Goal: Task Accomplishment & Management: Manage account settings

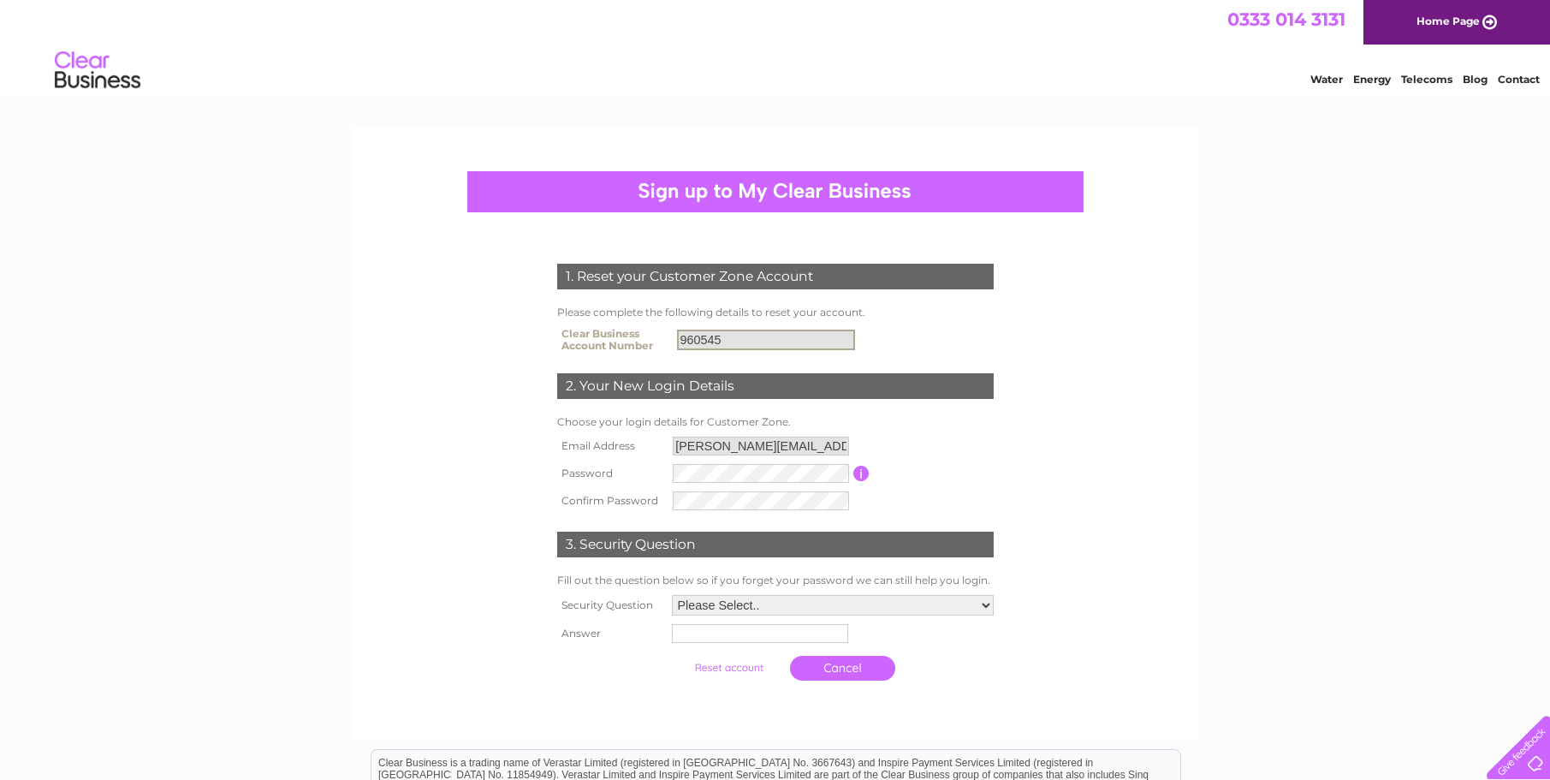
click at [722, 339] on input "960545" at bounding box center [766, 339] width 178 height 21
drag, startPoint x: 737, startPoint y: 340, endPoint x: 622, endPoint y: 342, distance: 114.7
click at [622, 342] on tr "Clear Business Account Number 960545" at bounding box center [775, 340] width 445 height 34
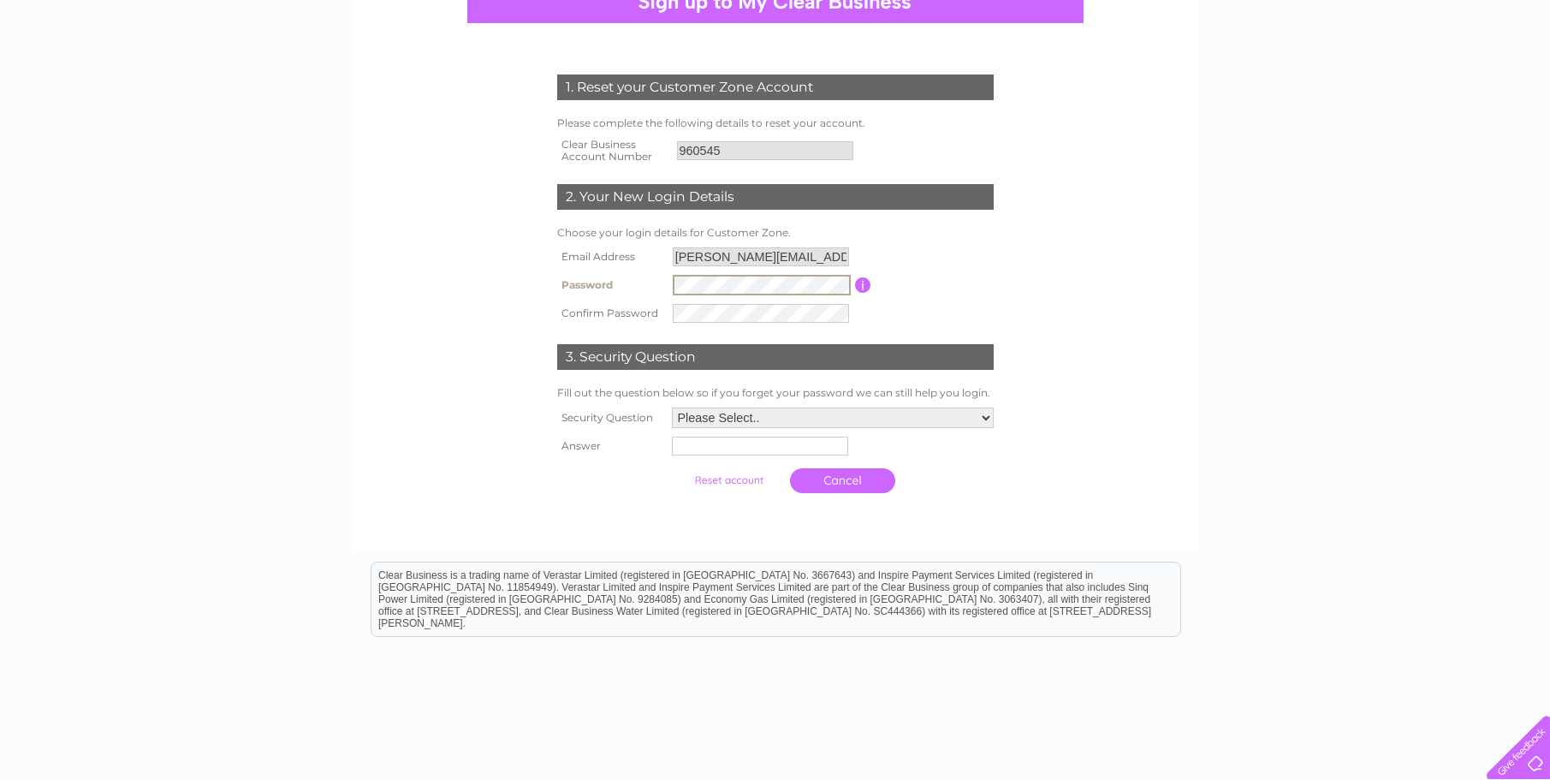
scroll to position [257, 0]
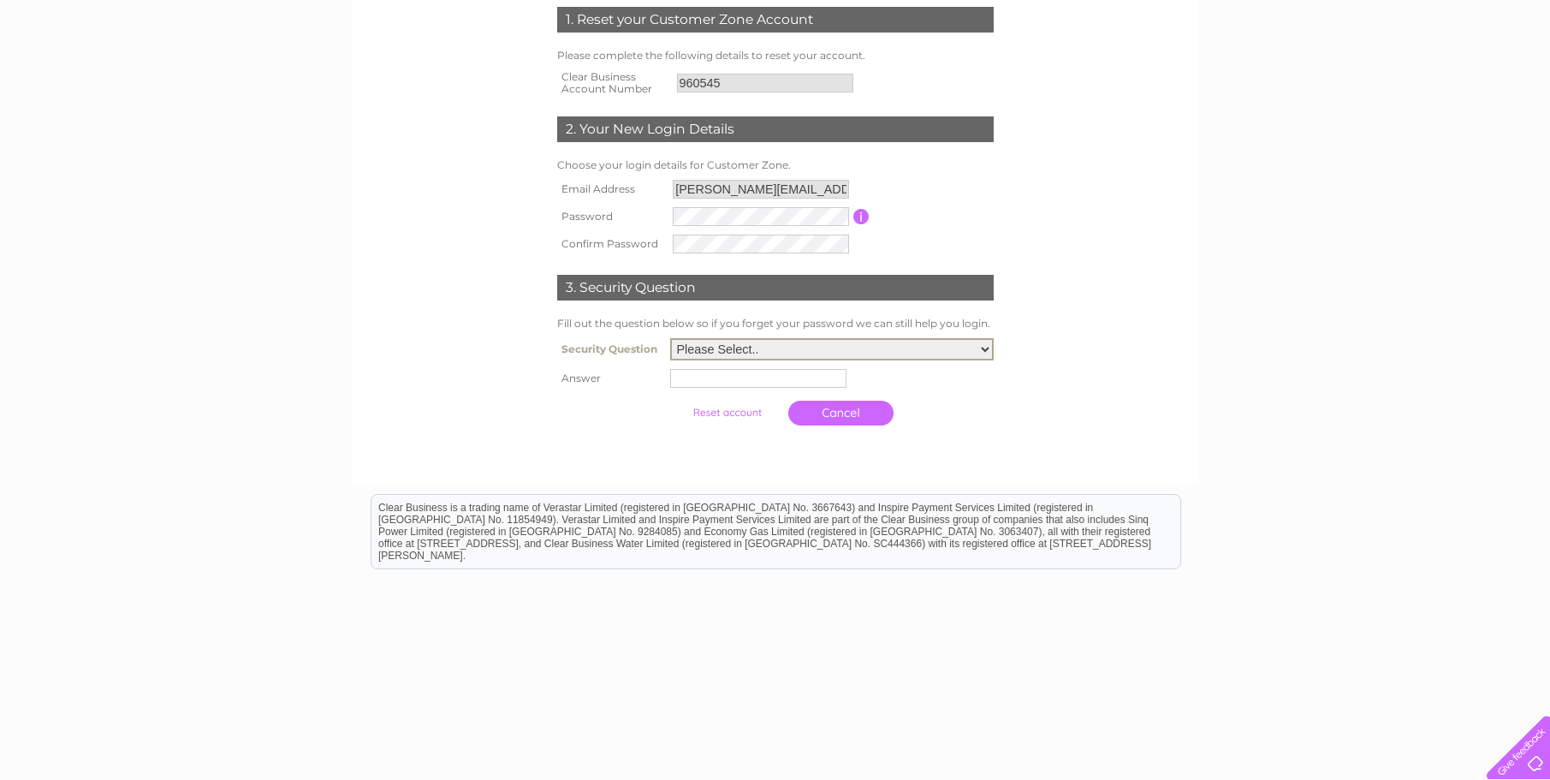
click at [796, 353] on select "Please Select.. In what town or city was your first job? In what town or city d…" at bounding box center [832, 349] width 324 height 22
select select "1"
click at [670, 339] on select "Please Select.. In what town or city was your first job? In what town or city d…" at bounding box center [832, 349] width 324 height 22
click at [811, 381] on input "text" at bounding box center [758, 378] width 176 height 19
click at [679, 379] on input "douglas" at bounding box center [761, 377] width 178 height 21
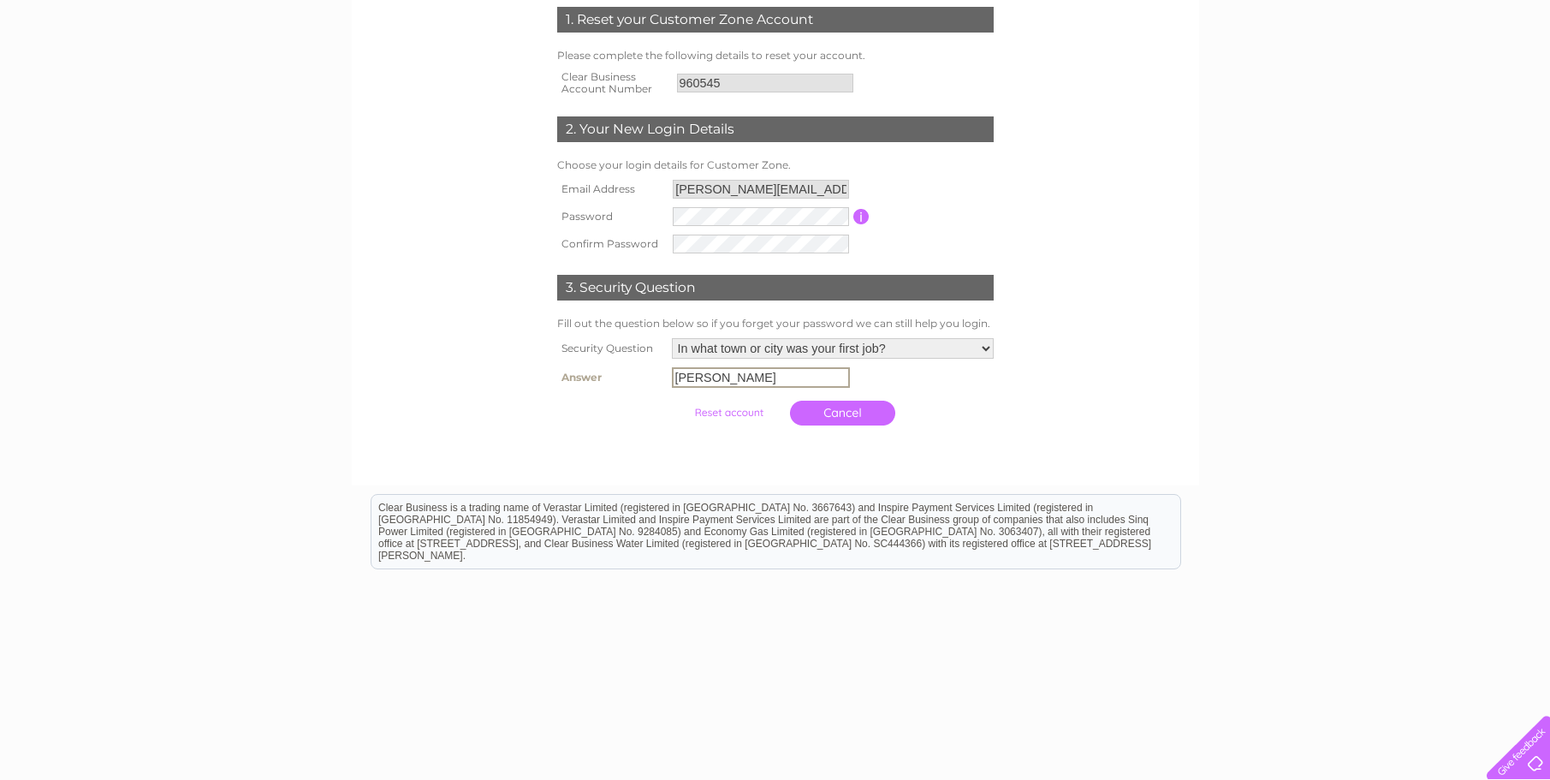
type input "Douglas"
click at [844, 426] on td "Cancel" at bounding box center [843, 411] width 114 height 33
click at [732, 484] on iframe at bounding box center [775, 630] width 1550 height 293
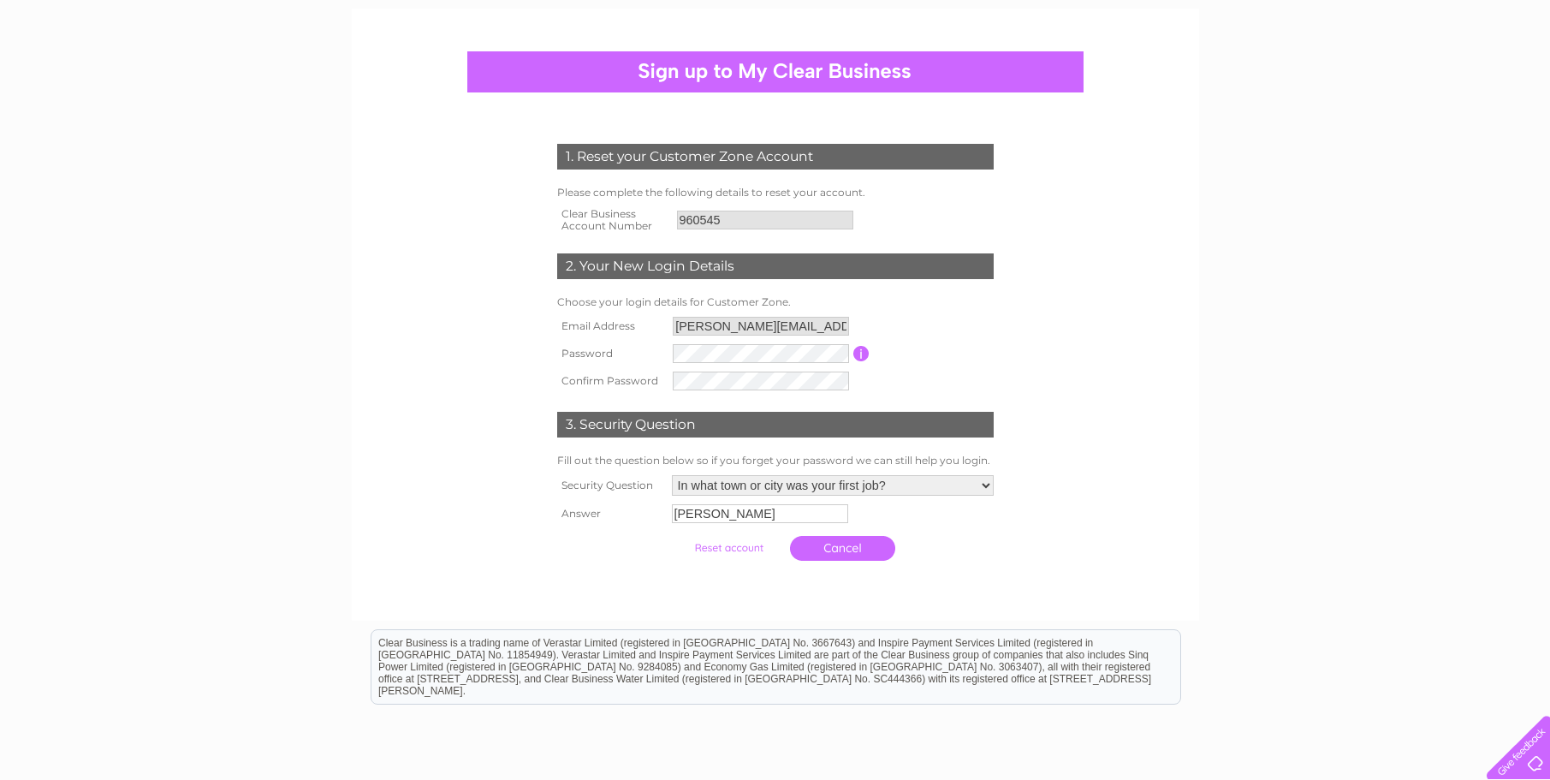
scroll to position [94, 0]
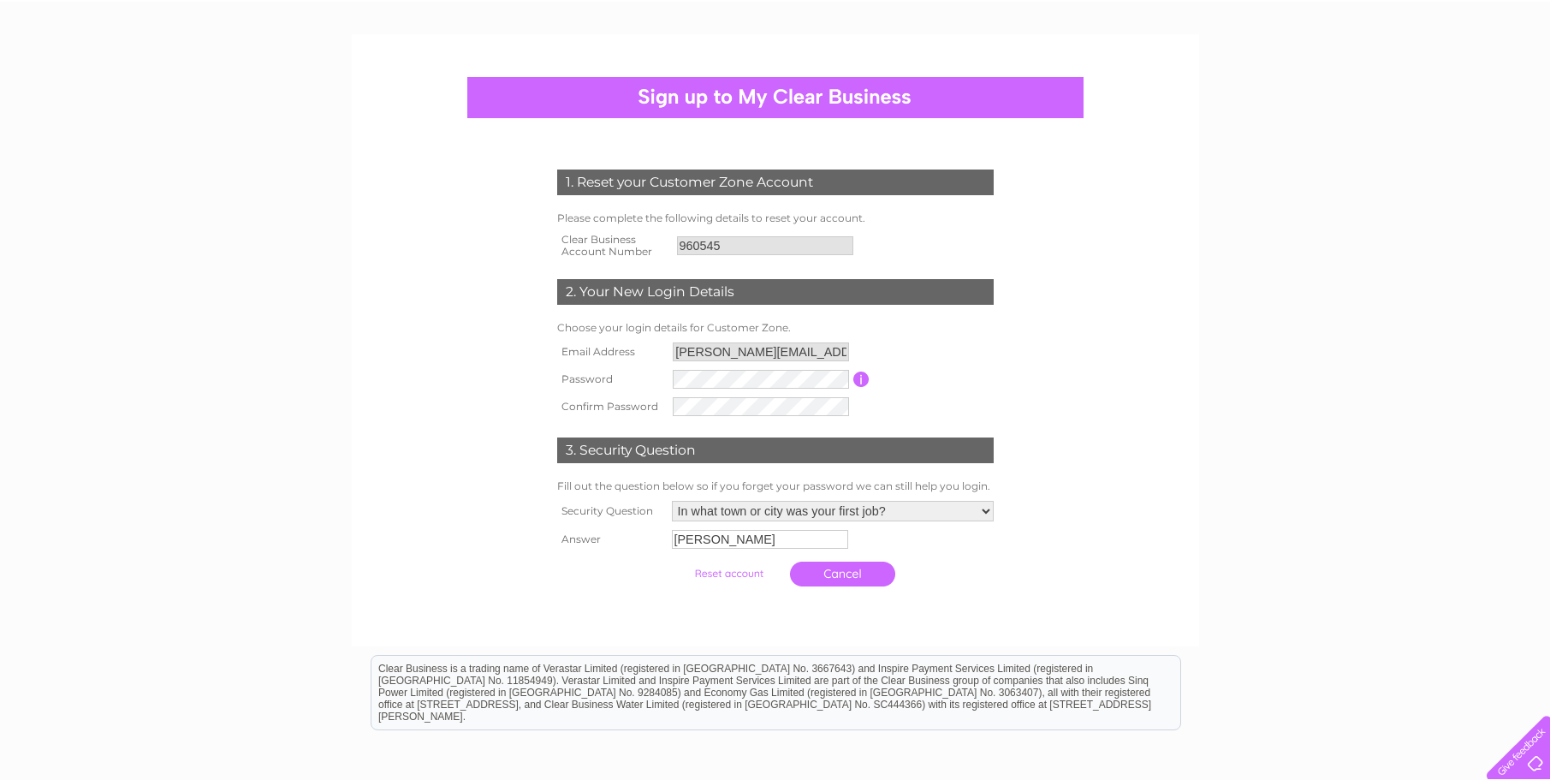
click at [725, 573] on input "submit" at bounding box center [728, 573] width 105 height 24
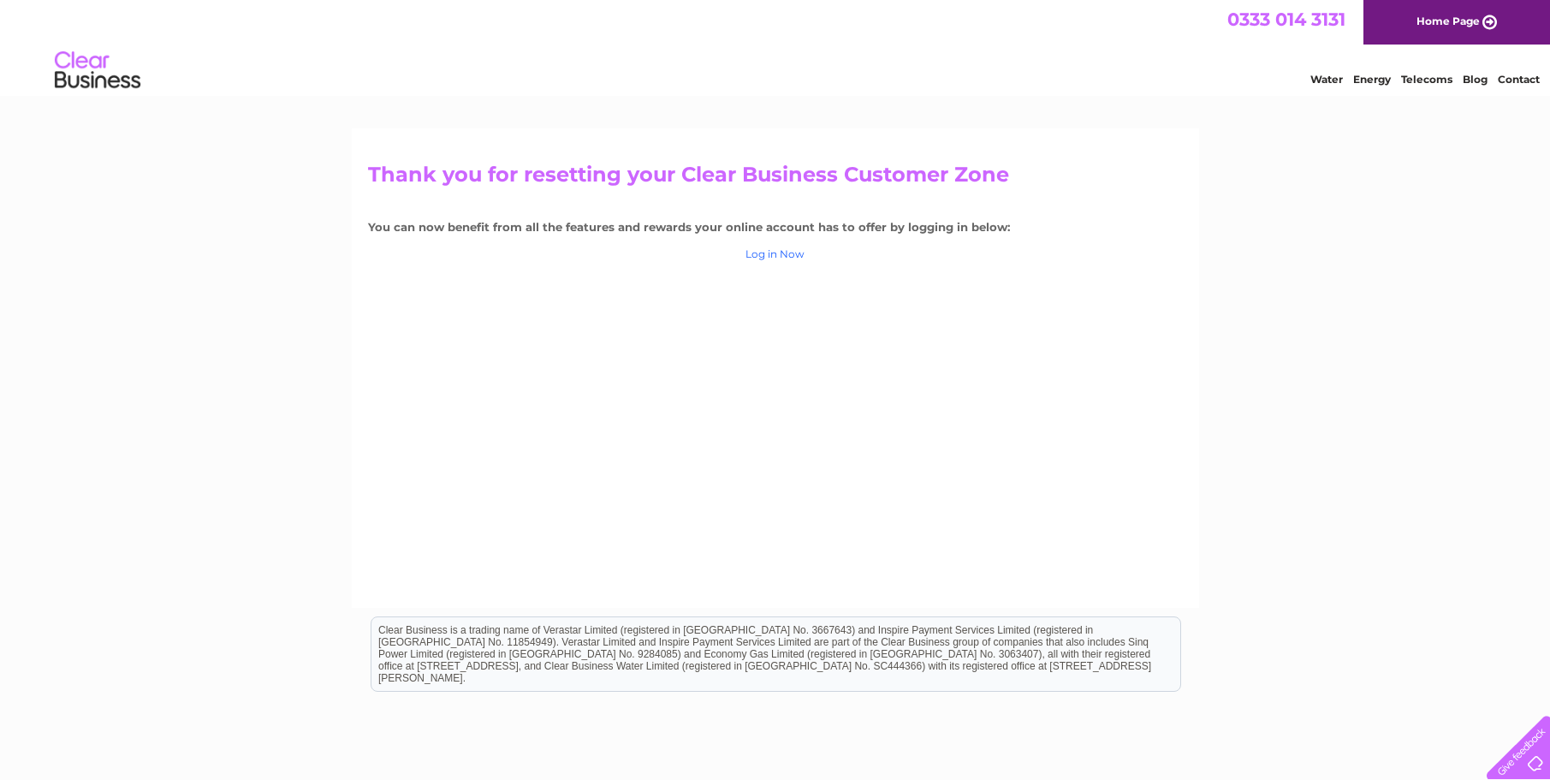
click at [784, 257] on link "Log in Now" at bounding box center [774, 253] width 59 height 13
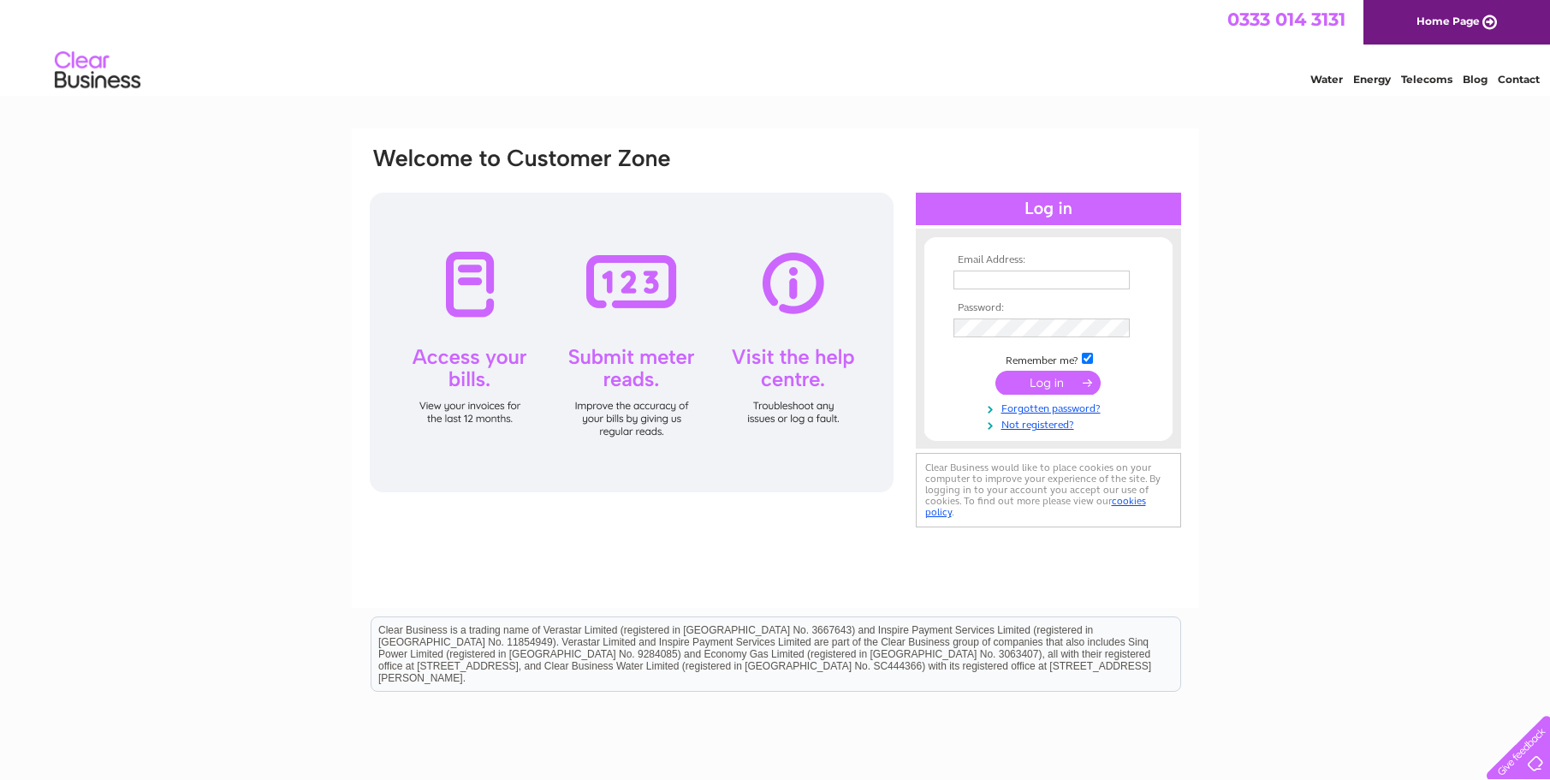
type input "[PERSON_NAME][EMAIL_ADDRESS][PERSON_NAME][DOMAIN_NAME]"
click at [1068, 384] on input "submit" at bounding box center [1047, 383] width 105 height 24
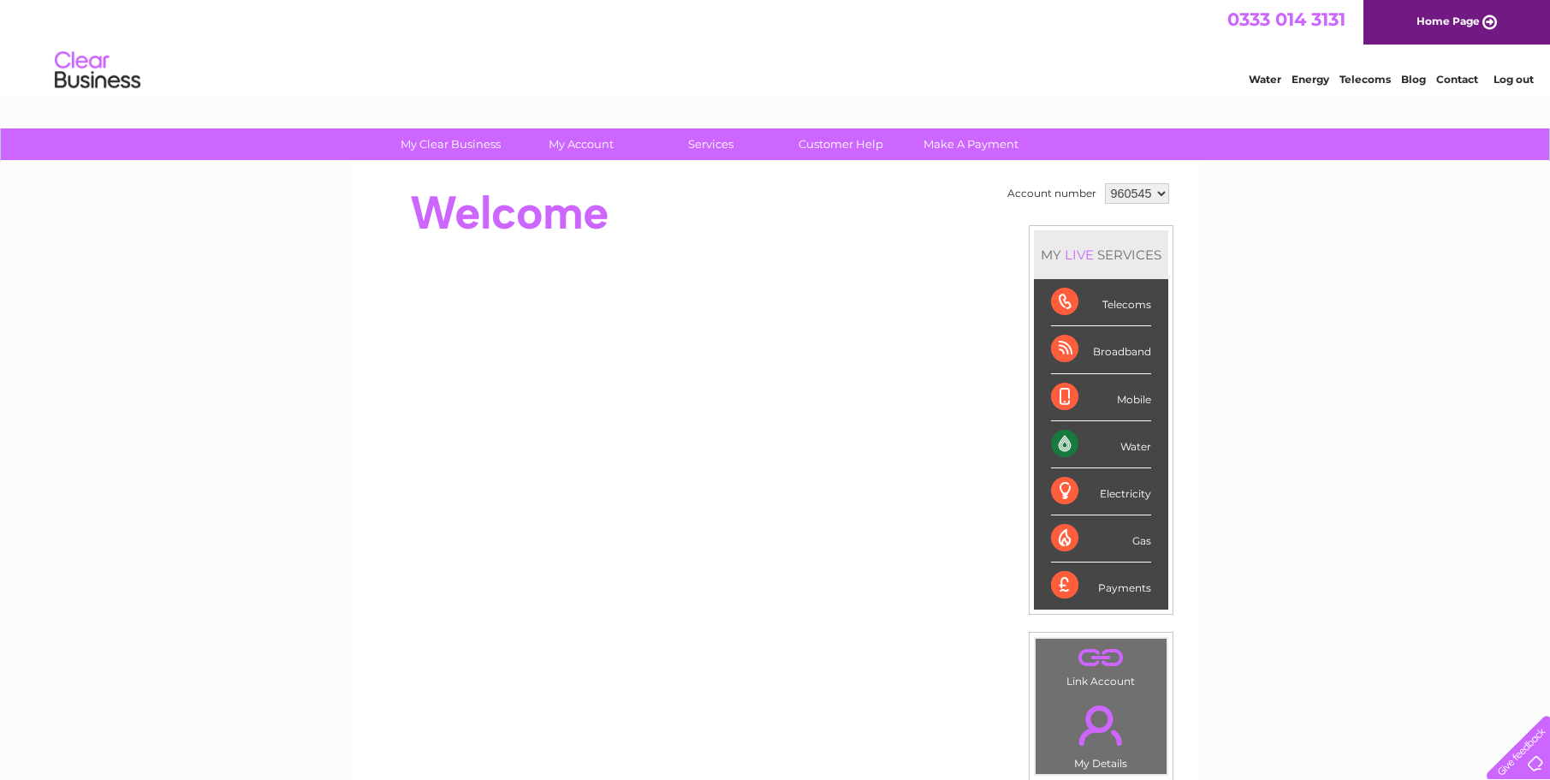
click at [1372, 585] on div "My Clear Business Login Details My Details My Preferences Link Account My Accou…" at bounding box center [775, 609] width 1550 height 962
click at [1067, 442] on div "Water" at bounding box center [1101, 444] width 100 height 47
click at [1131, 494] on div "Electricity" at bounding box center [1101, 491] width 100 height 47
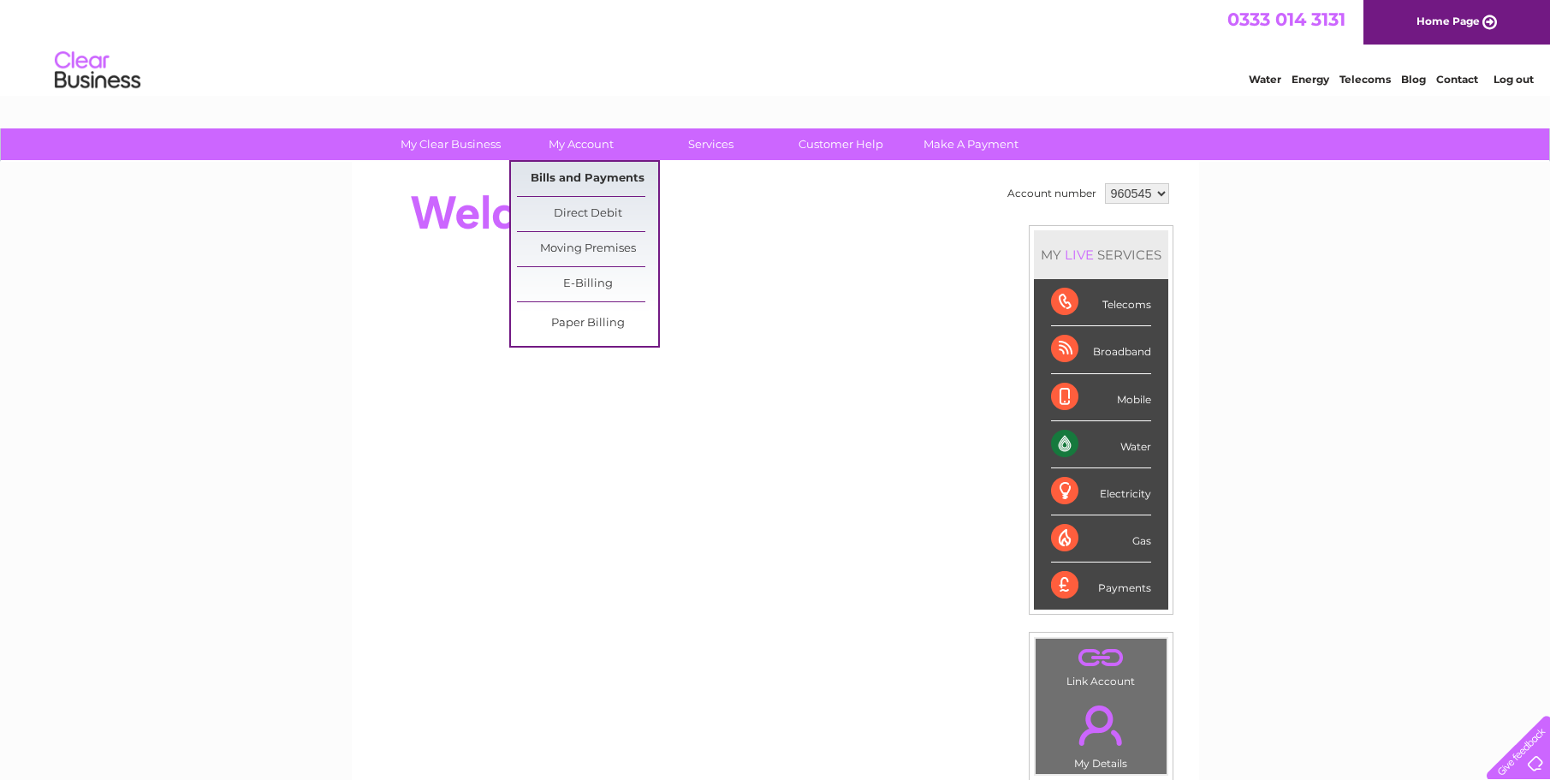
click at [592, 175] on link "Bills and Payments" at bounding box center [587, 179] width 141 height 34
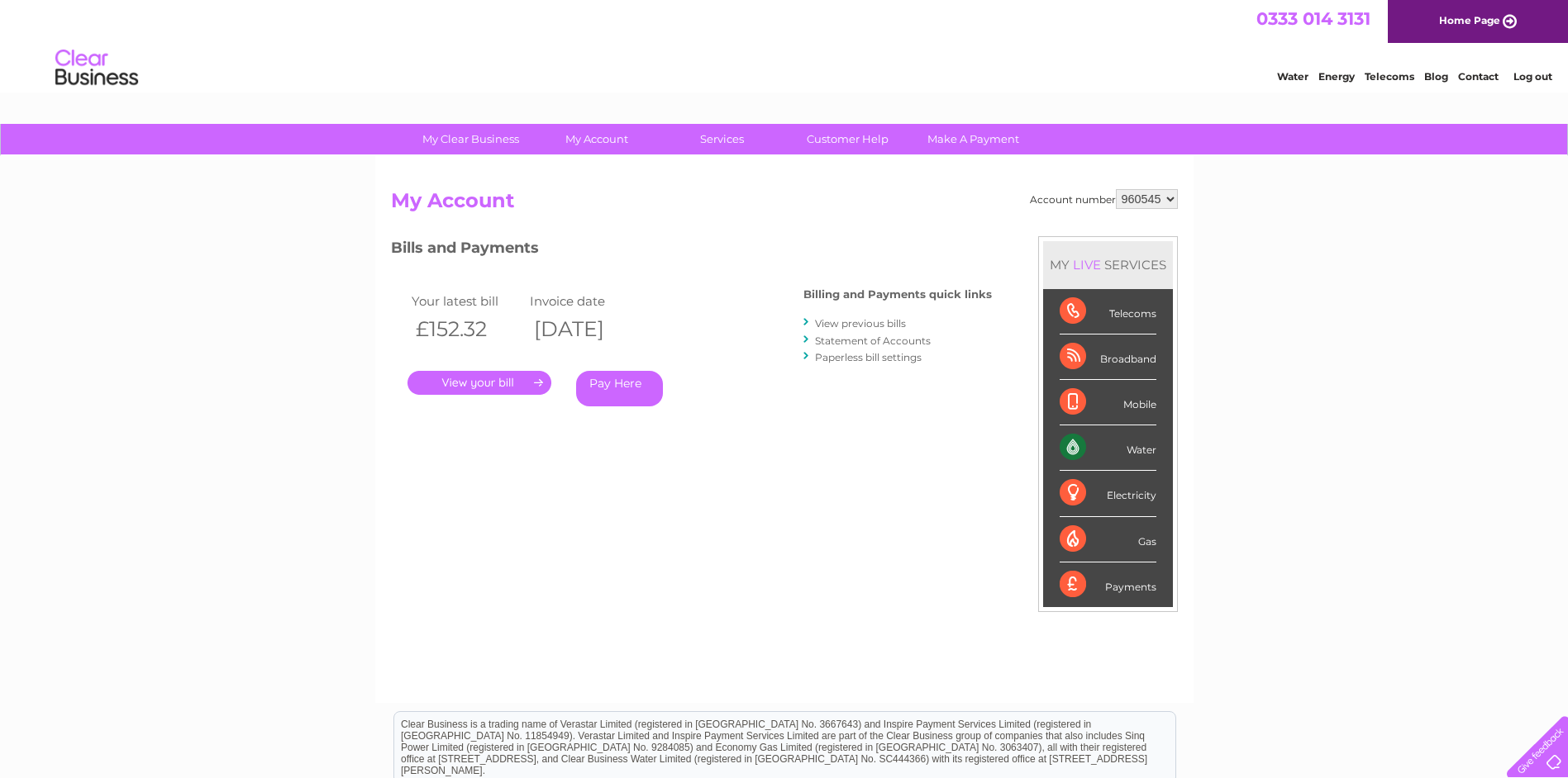
click at [471, 386] on link "." at bounding box center [479, 382] width 144 height 24
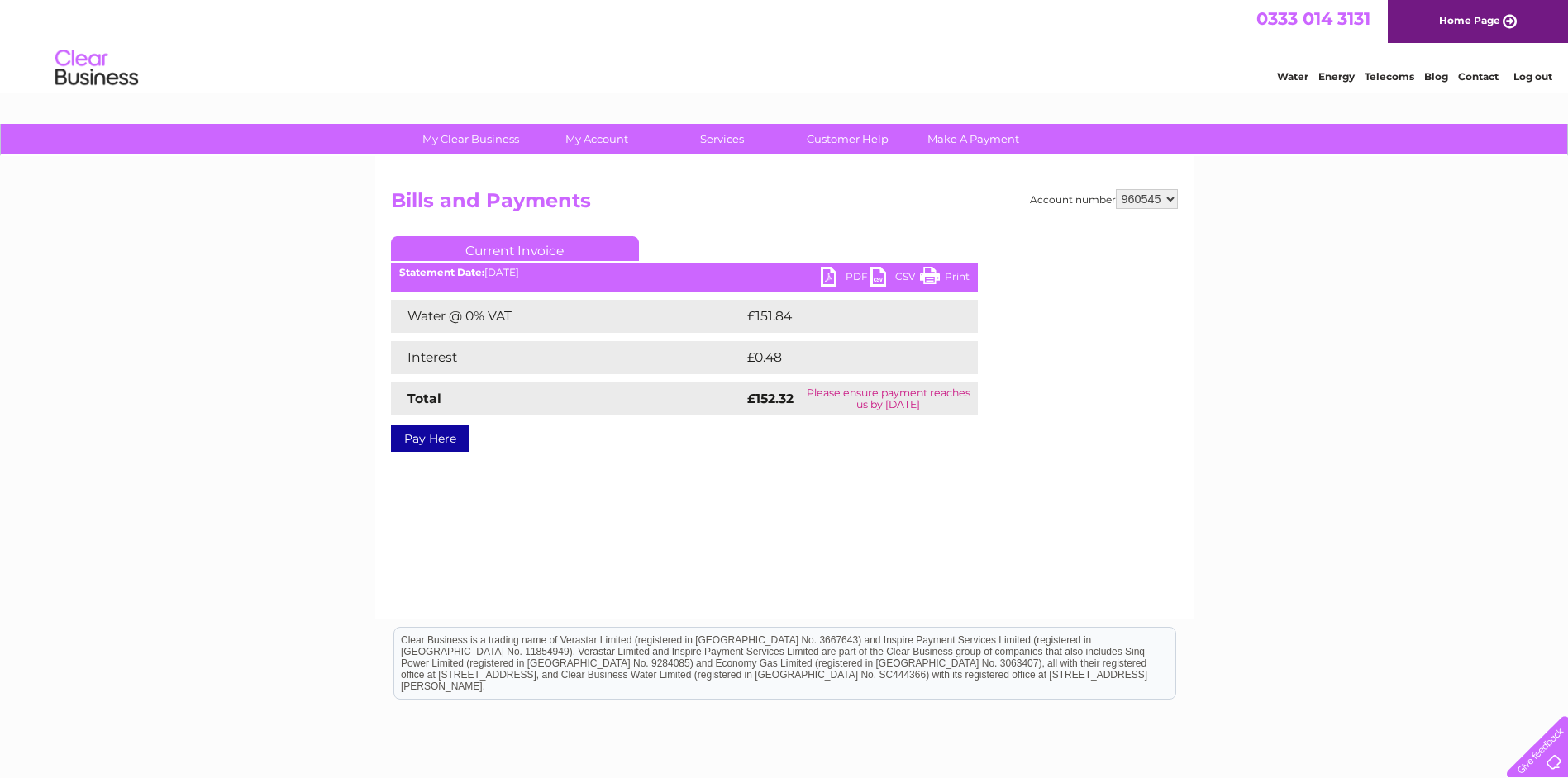
click at [831, 276] on link "PDF" at bounding box center [845, 278] width 49 height 24
